Goal: Check status: Check status

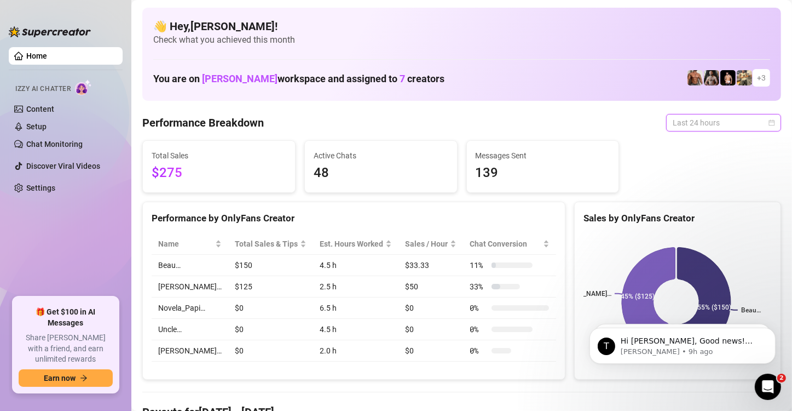
click at [679, 123] on span "Last 24 hours" at bounding box center [724, 122] width 102 height 16
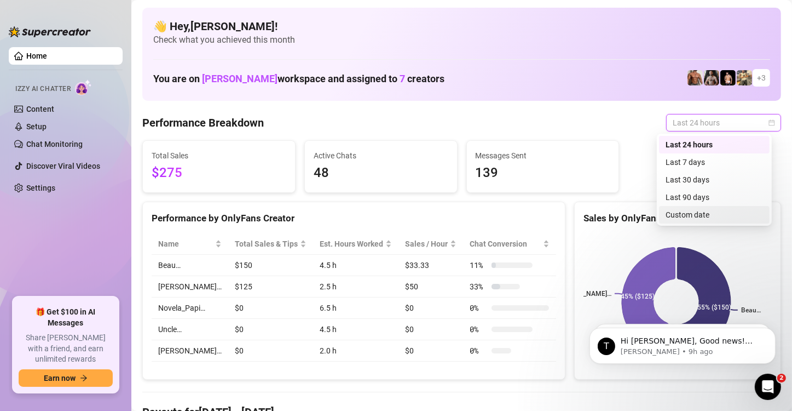
click at [681, 214] on div "Custom date" at bounding box center [714, 215] width 97 height 12
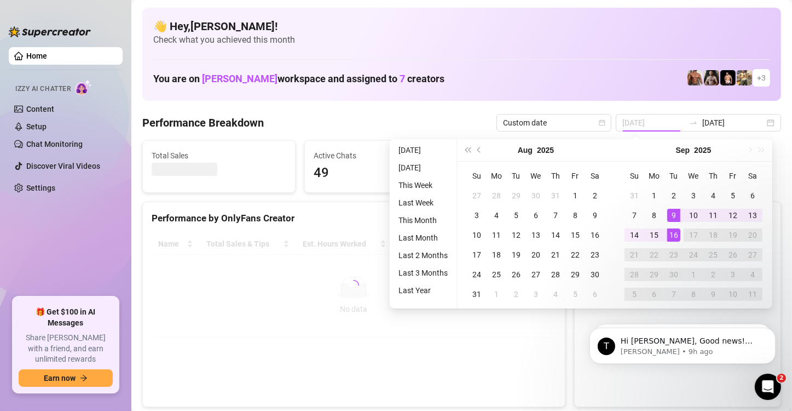
click at [676, 210] on div "9" at bounding box center [673, 215] width 13 height 13
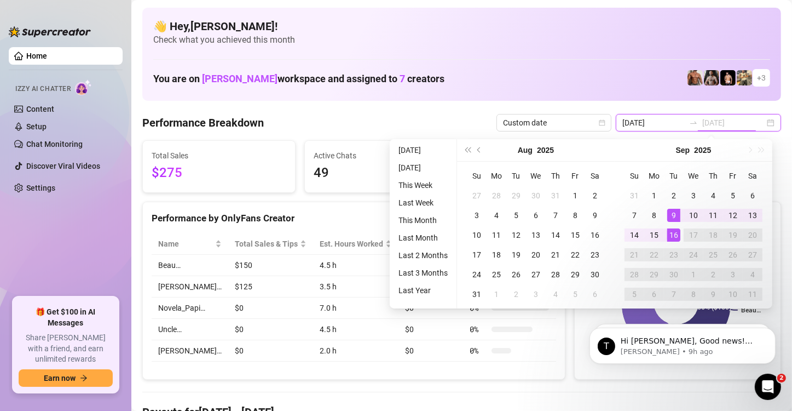
type input "[DATE]"
click at [460, 118] on div "Performance Breakdown Custom date [DATE] [DATE]" at bounding box center [461, 123] width 639 height 18
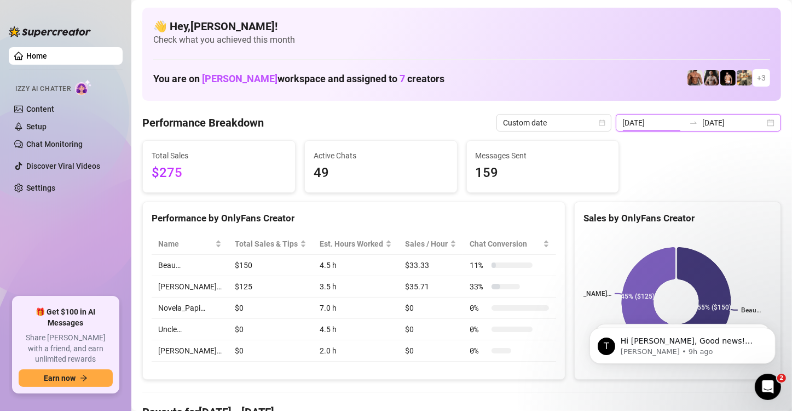
click at [648, 128] on input "[DATE]" at bounding box center [653, 123] width 62 height 12
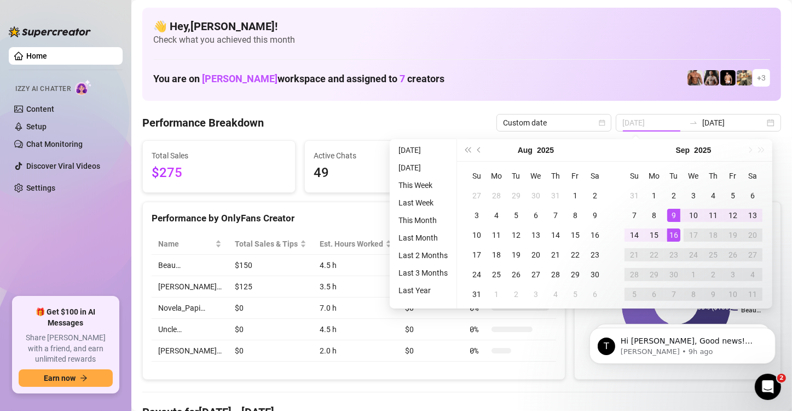
click at [676, 211] on div "9" at bounding box center [673, 215] width 13 height 13
type input "[DATE]"
click at [673, 235] on div "16" at bounding box center [673, 234] width 13 height 13
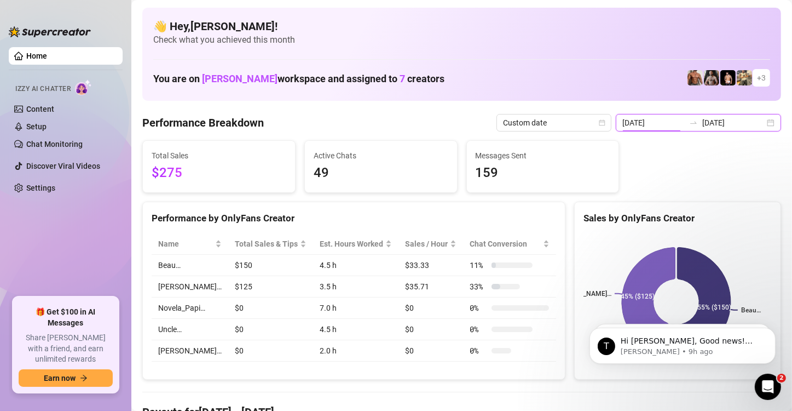
click at [673, 128] on input "[DATE]" at bounding box center [653, 123] width 62 height 12
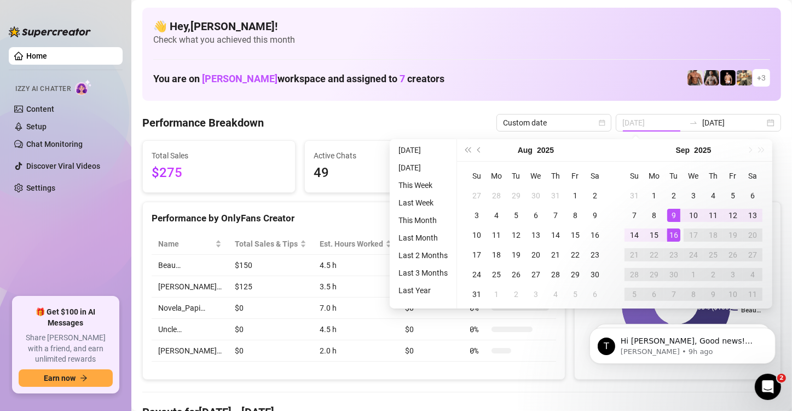
click at [672, 215] on div "9" at bounding box center [673, 215] width 13 height 13
click at [675, 234] on div "16" at bounding box center [673, 234] width 13 height 13
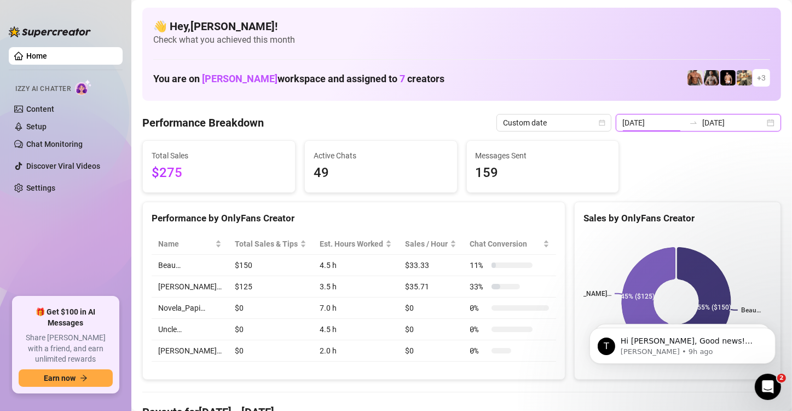
click at [676, 121] on input "[DATE]" at bounding box center [653, 123] width 62 height 12
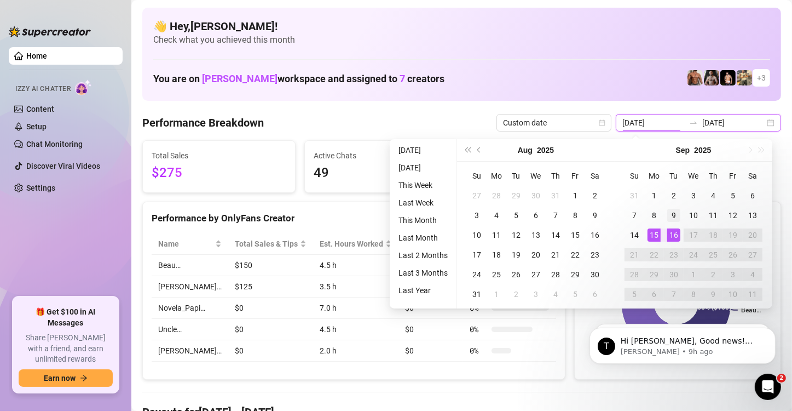
type input "[DATE]"
click at [672, 210] on div "9" at bounding box center [673, 215] width 13 height 13
type input "[DATE]"
click at [482, 118] on div "Performance Breakdown Custom date [DATE] [DATE]" at bounding box center [461, 123] width 639 height 18
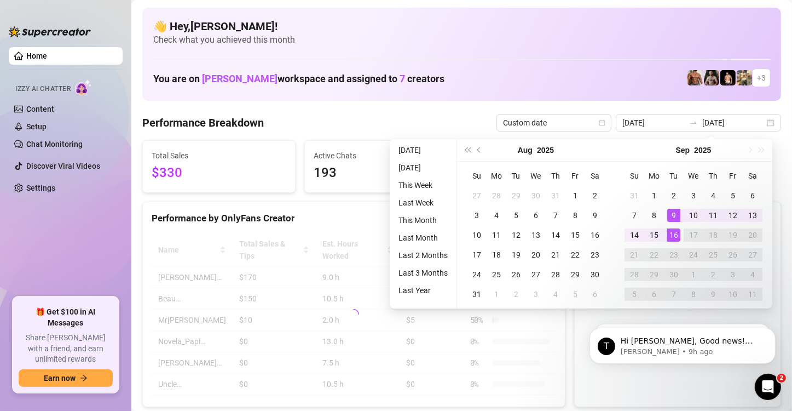
type input "[DATE]"
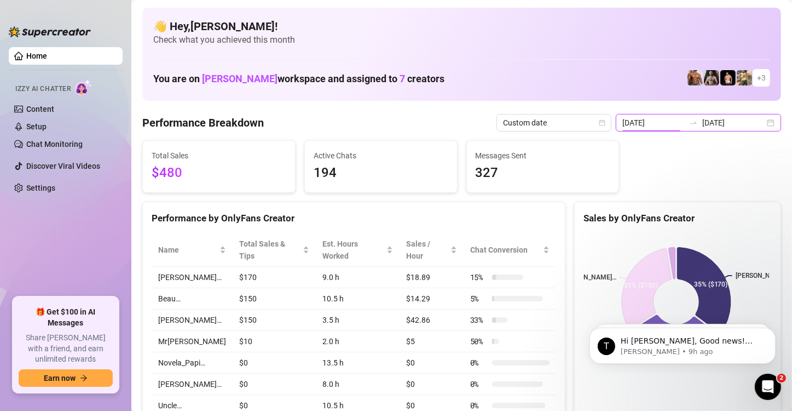
click at [670, 125] on input "[DATE]" at bounding box center [653, 123] width 62 height 12
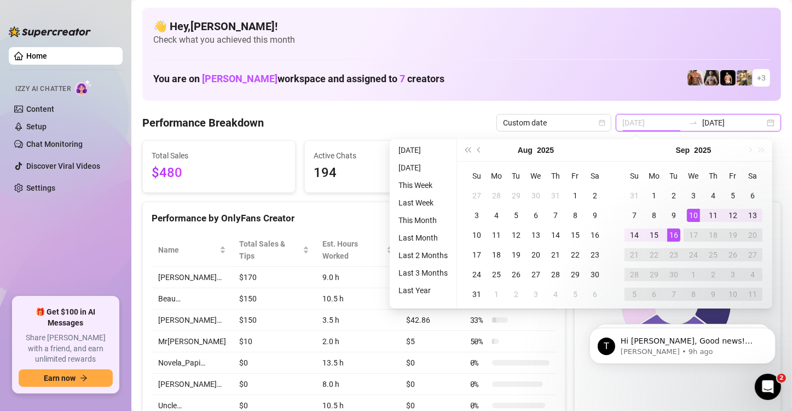
type input "[DATE]"
click at [691, 212] on div "10" at bounding box center [693, 215] width 13 height 13
type input "[DATE]"
click at [462, 120] on div "Performance Breakdown Custom date [DATE] [DATE]" at bounding box center [461, 123] width 639 height 18
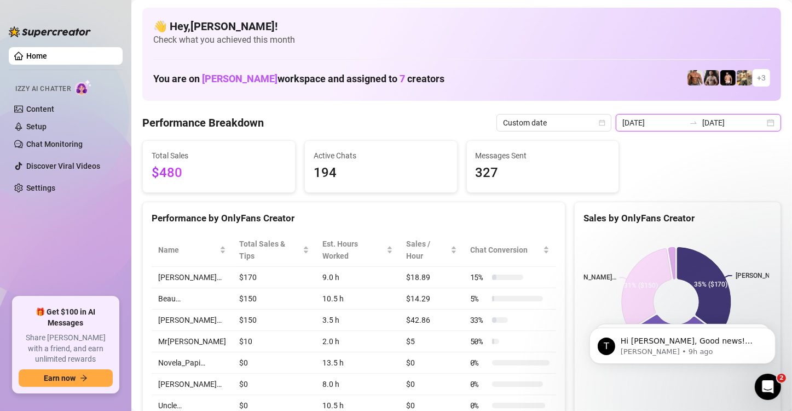
click at [639, 125] on input "[DATE]" at bounding box center [653, 123] width 62 height 12
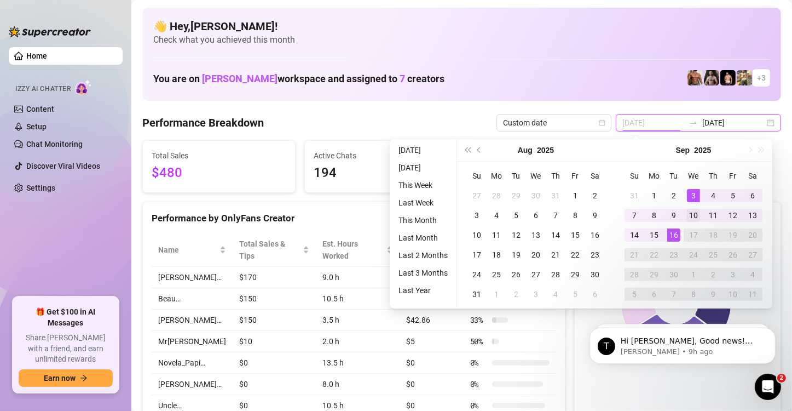
type input "[DATE]"
click at [694, 214] on div "10" at bounding box center [693, 215] width 13 height 13
type input "[DATE]"
click at [775, 258] on div "Sales by OnlyFans Creator [PERSON_NAME]… [PERSON_NAME]… [PERSON_NAME]… 35% ($17…" at bounding box center [678, 313] width 216 height 224
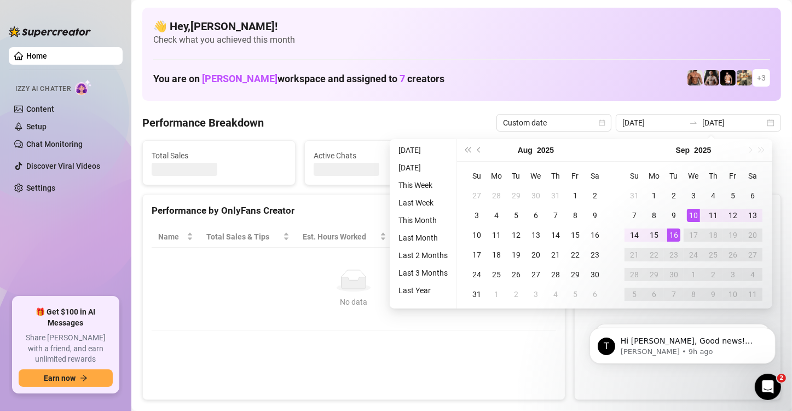
type input "[DATE]"
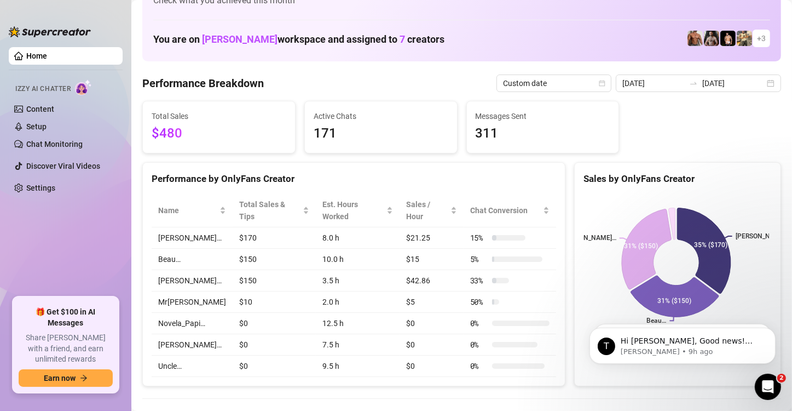
scroll to position [39, 0]
click at [689, 80] on icon "swap-right" at bounding box center [693, 83] width 9 height 9
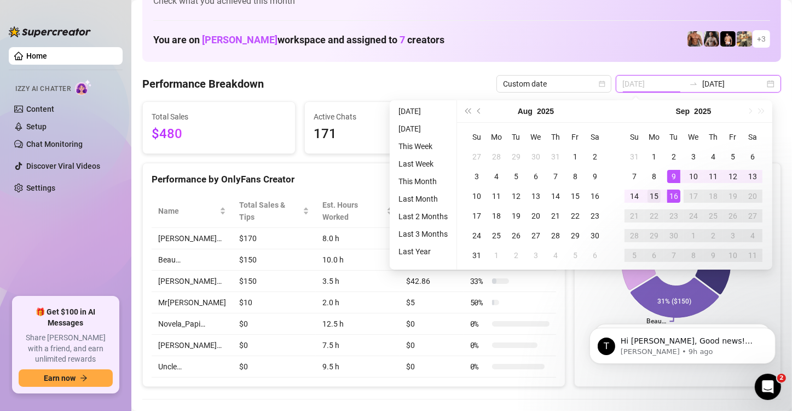
type input "[DATE]"
click at [660, 195] on td "15" at bounding box center [654, 196] width 20 height 20
click at [676, 195] on div "16" at bounding box center [673, 195] width 13 height 13
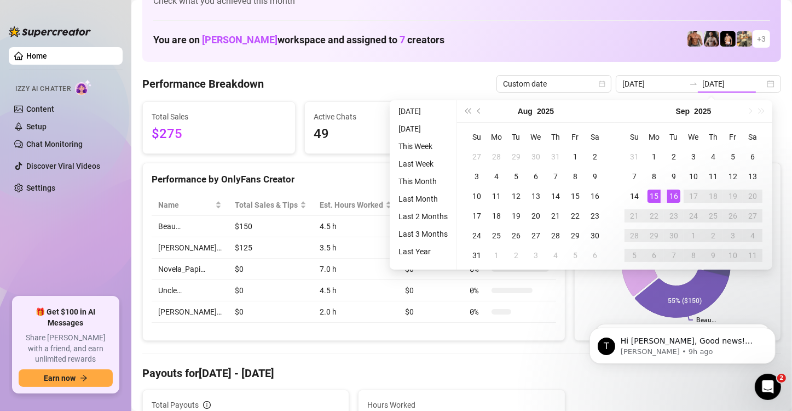
type input "[DATE]"
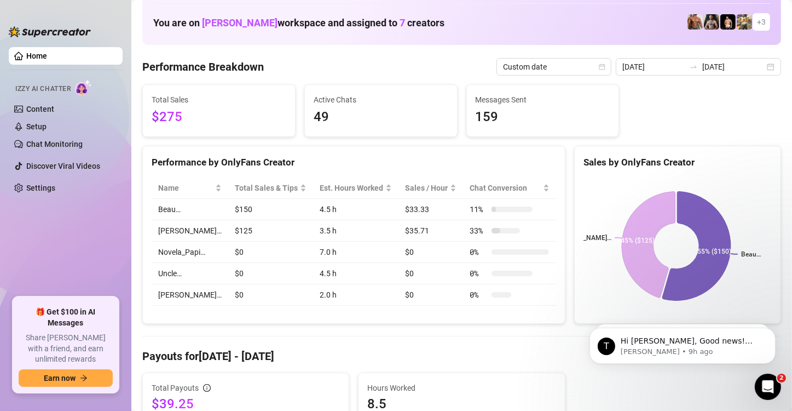
scroll to position [56, 0]
click at [714, 62] on input "[DATE]" at bounding box center [733, 66] width 62 height 12
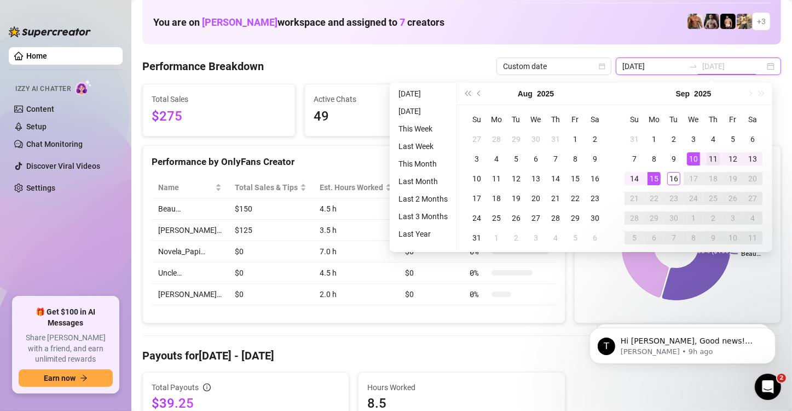
type input "[DATE]"
click at [708, 153] on div "11" at bounding box center [713, 158] width 13 height 13
type input "[DATE]"
click at [673, 181] on div "16" at bounding box center [673, 178] width 13 height 13
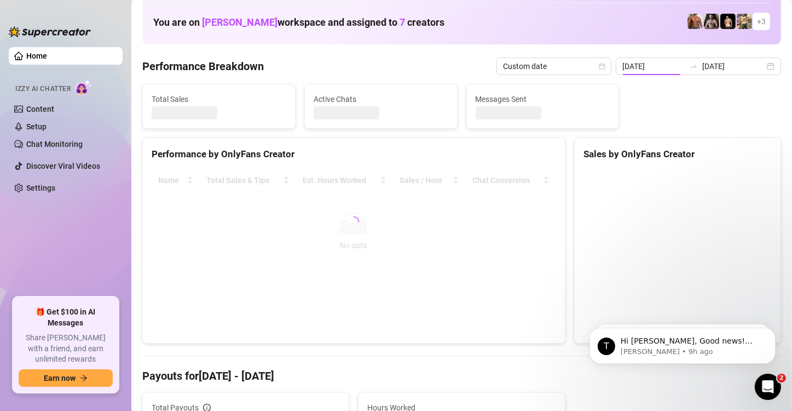
type input "[DATE]"
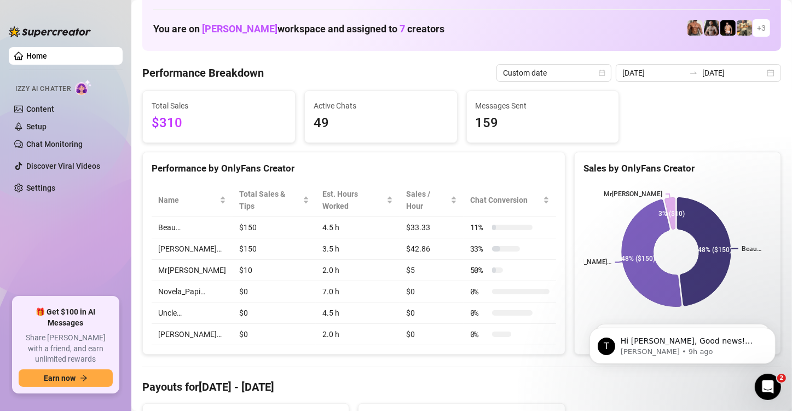
scroll to position [49, 0]
click at [166, 260] on td "Mr[PERSON_NAME]" at bounding box center [192, 270] width 81 height 21
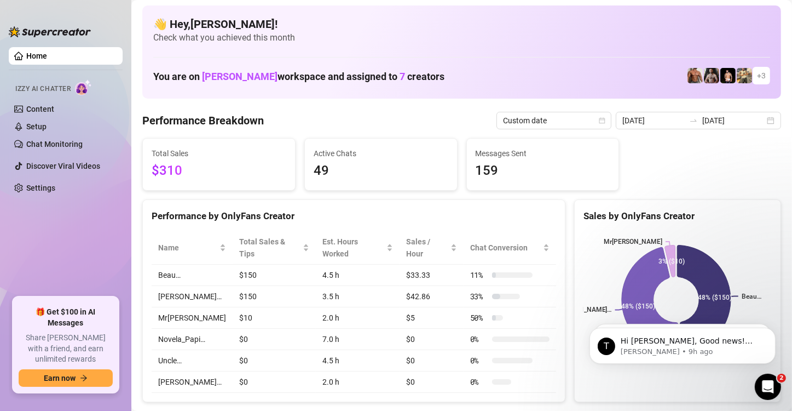
scroll to position [0, 0]
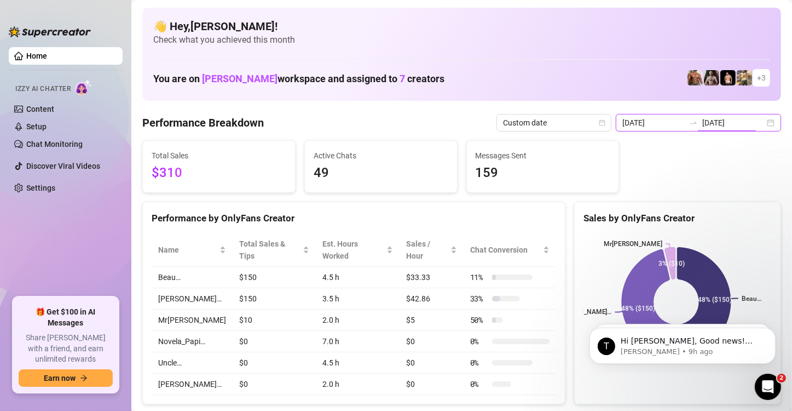
click at [702, 123] on input "[DATE]" at bounding box center [733, 123] width 62 height 12
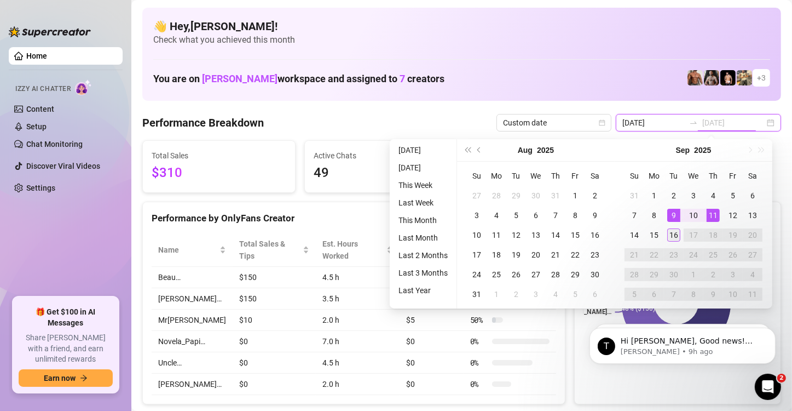
type input "[DATE]"
click at [676, 233] on div "16" at bounding box center [673, 234] width 13 height 13
type input "[DATE]"
click at [584, 118] on span "Custom date" at bounding box center [554, 122] width 102 height 16
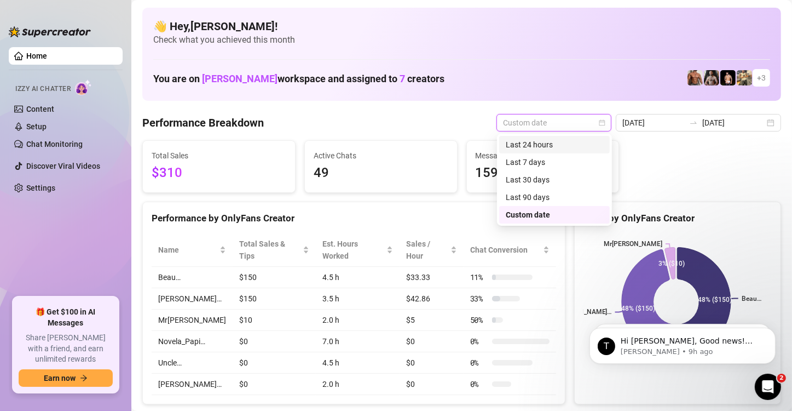
click at [564, 139] on div "Last 24 hours" at bounding box center [554, 145] width 97 height 12
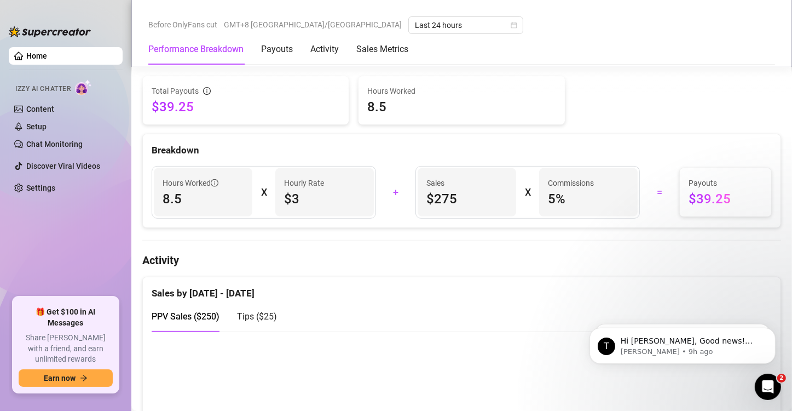
scroll to position [353, 0]
